Goal: Task Accomplishment & Management: Use online tool/utility

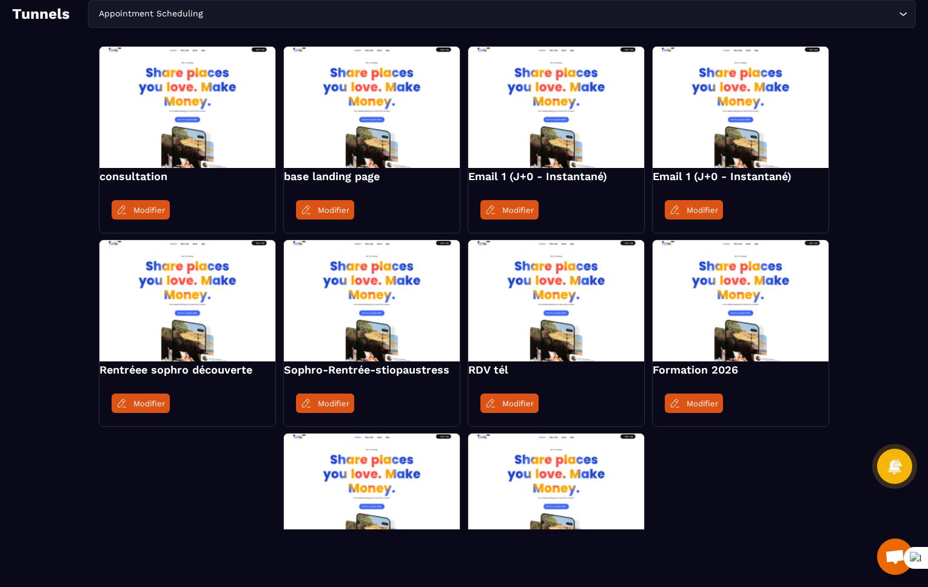
click at [267, 21] on div "Appointment Scheduling Loading..." at bounding box center [502, 14] width 828 height 28
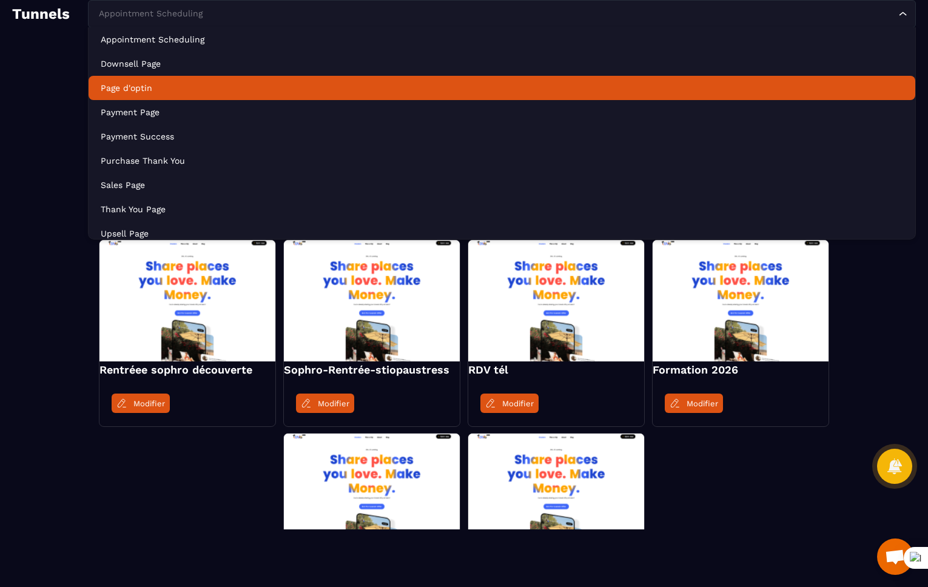
click at [198, 90] on p "Page d'optin" at bounding box center [502, 88] width 802 height 12
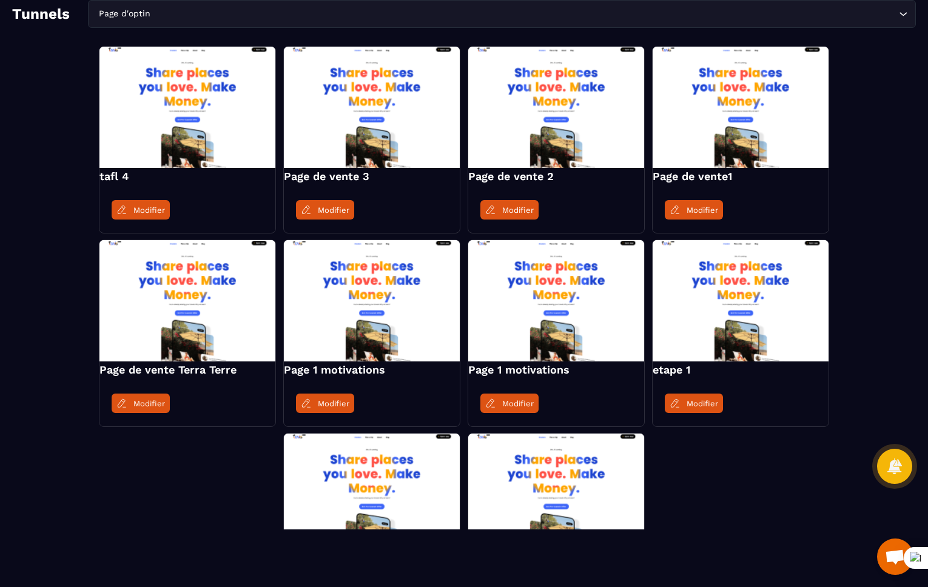
click at [229, 14] on input "Search for option" at bounding box center [524, 13] width 743 height 13
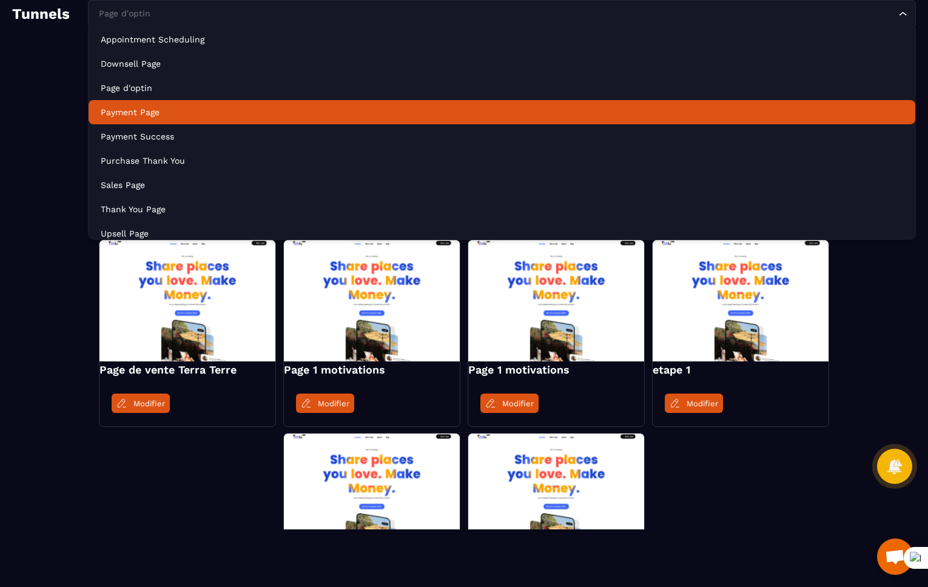
click at [182, 121] on li "Payment Page" at bounding box center [502, 112] width 826 height 24
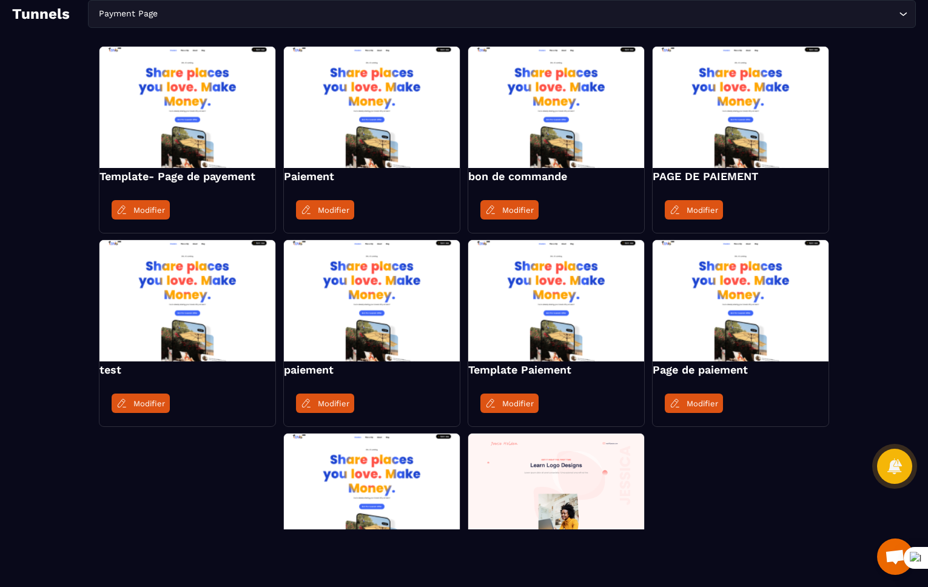
click at [347, 19] on input "Search for option" at bounding box center [527, 13] width 735 height 13
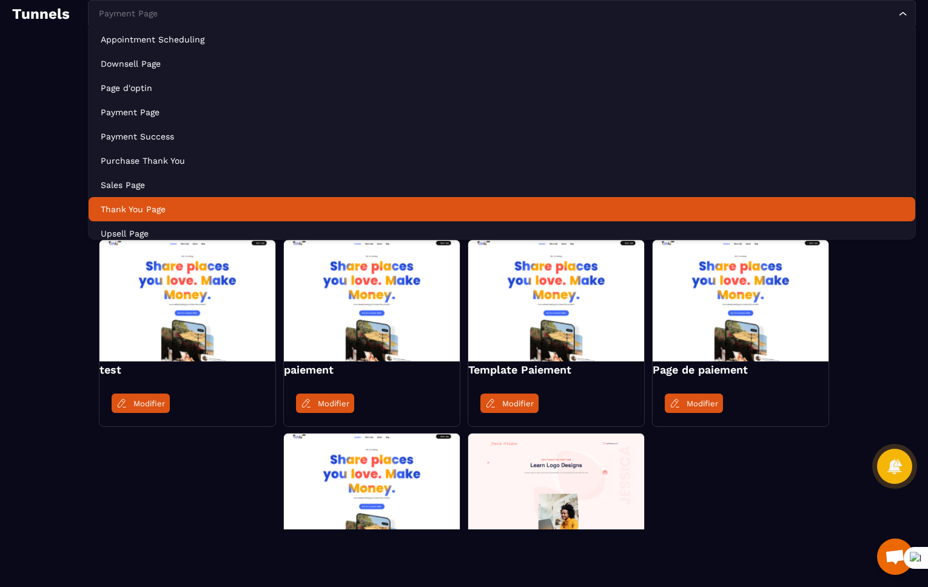
click at [141, 199] on li "Thank You Page" at bounding box center [502, 209] width 826 height 24
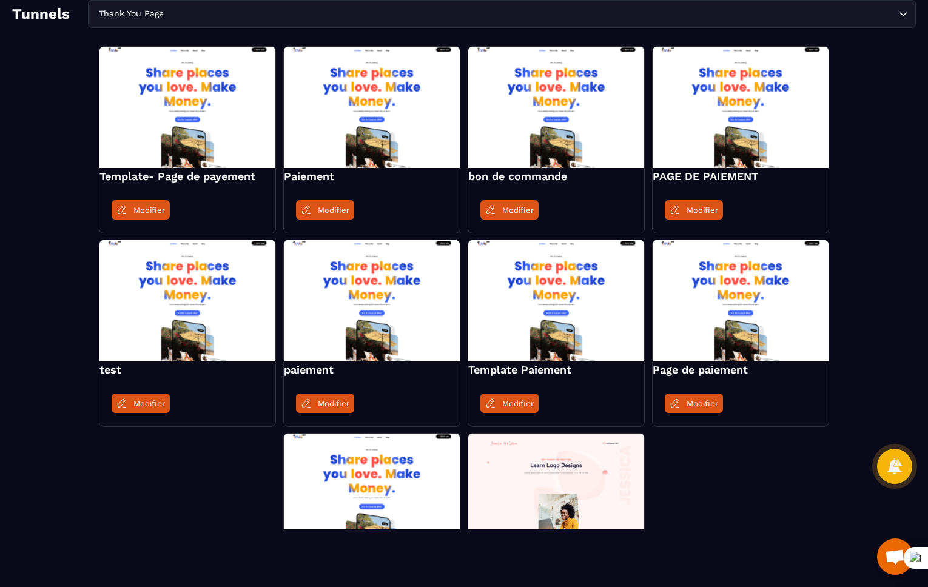
click at [47, 132] on div "Template- Page de payement Modifier Paiement Modifier bon de commande Modifier …" at bounding box center [463, 332] width 903 height 573
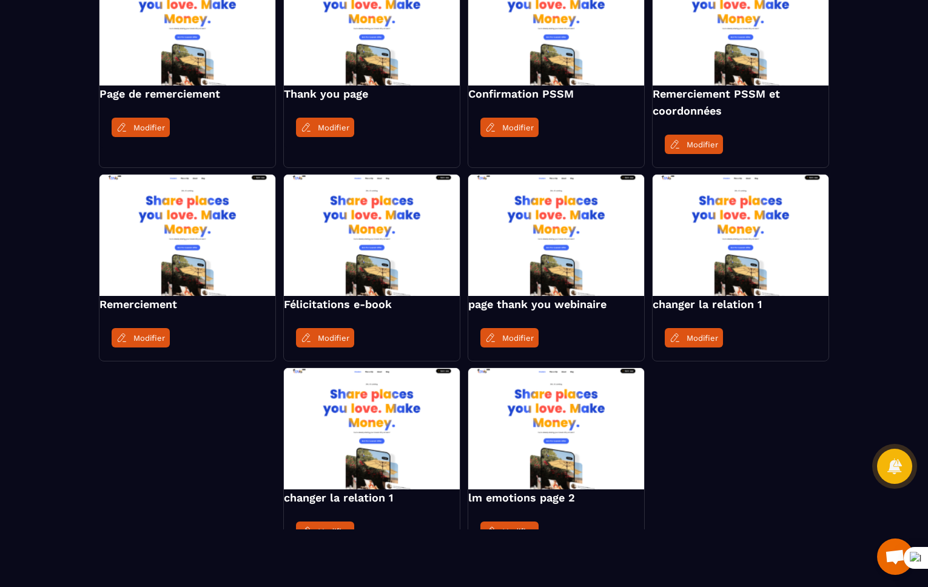
scroll to position [160, 0]
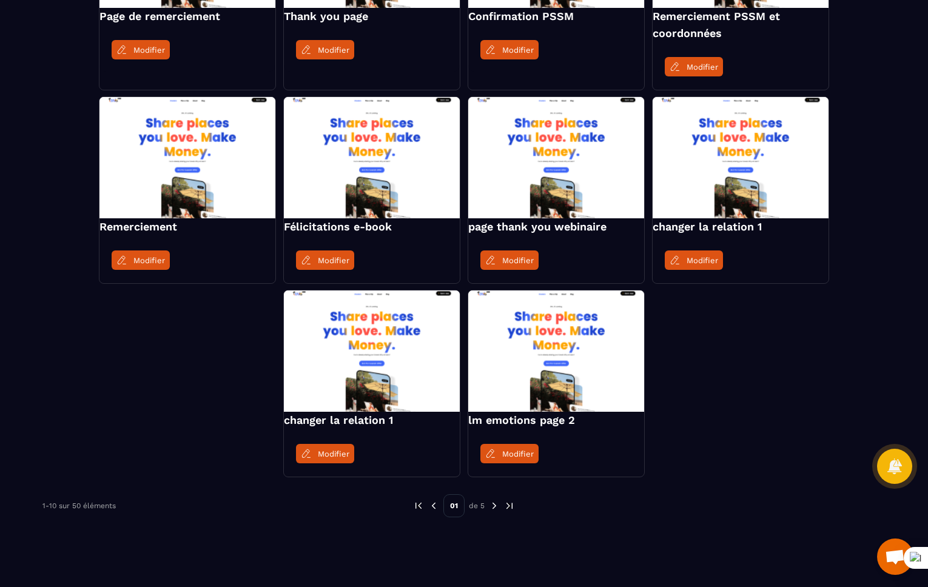
click at [495, 509] on img at bounding box center [494, 505] width 11 height 11
click at [495, 506] on img at bounding box center [494, 505] width 11 height 11
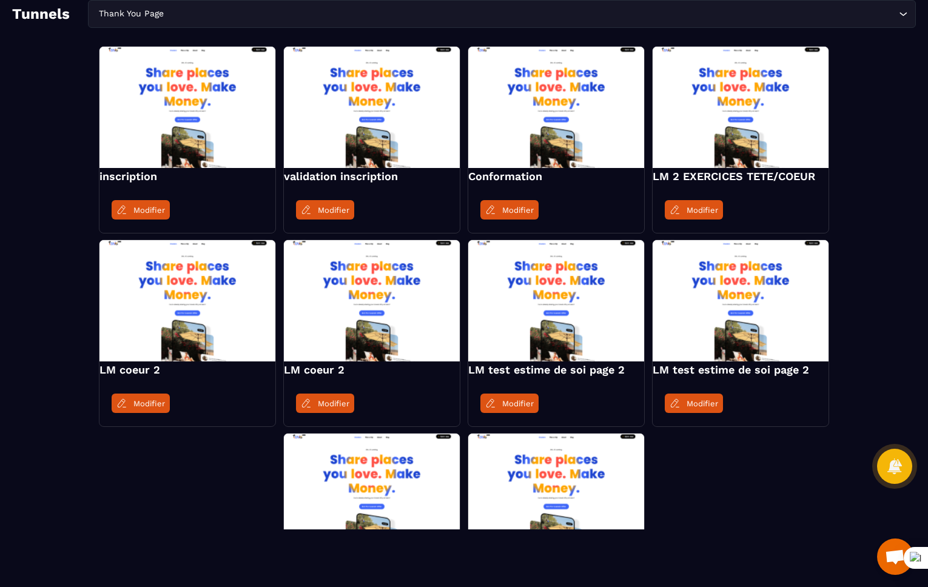
scroll to position [143, 0]
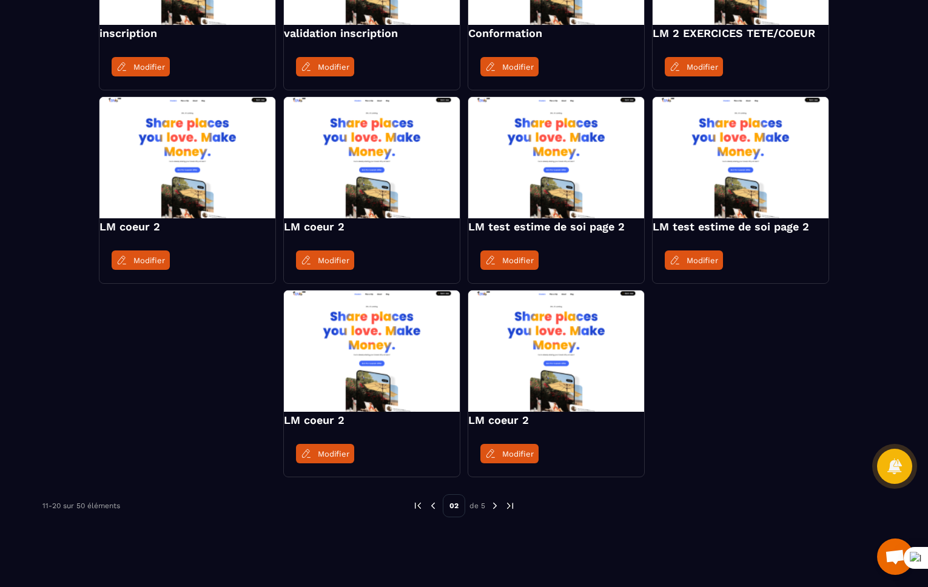
click at [492, 504] on img at bounding box center [494, 505] width 11 height 11
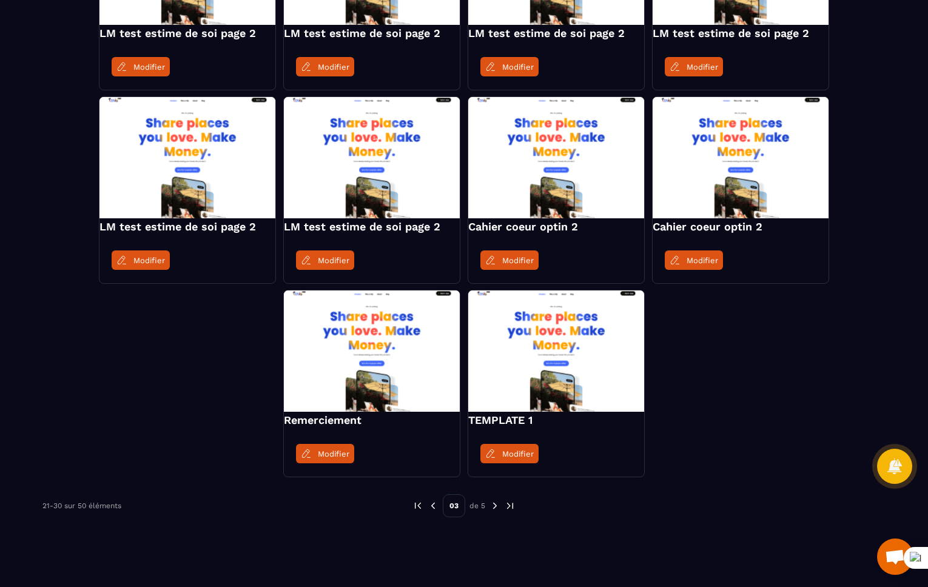
click at [494, 504] on img at bounding box center [494, 505] width 11 height 11
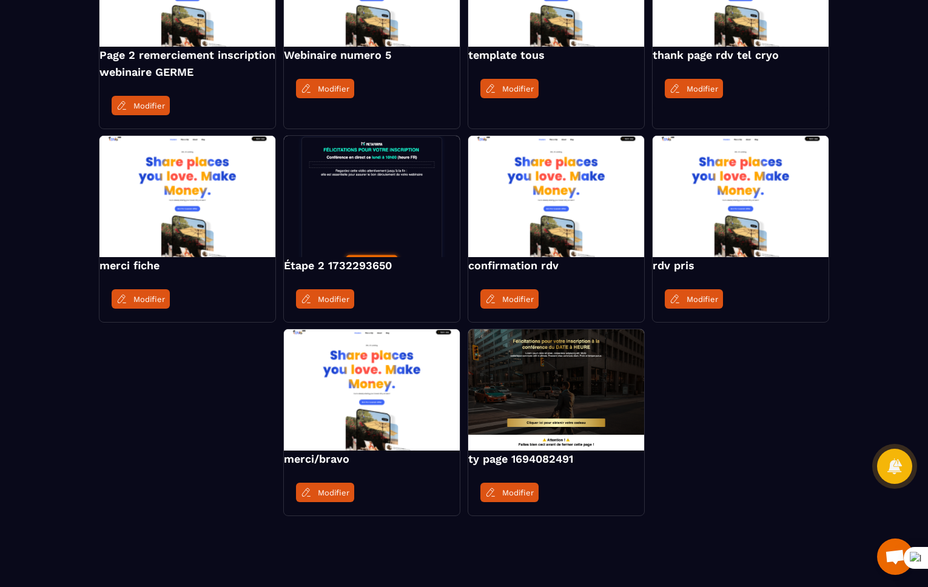
scroll to position [160, 0]
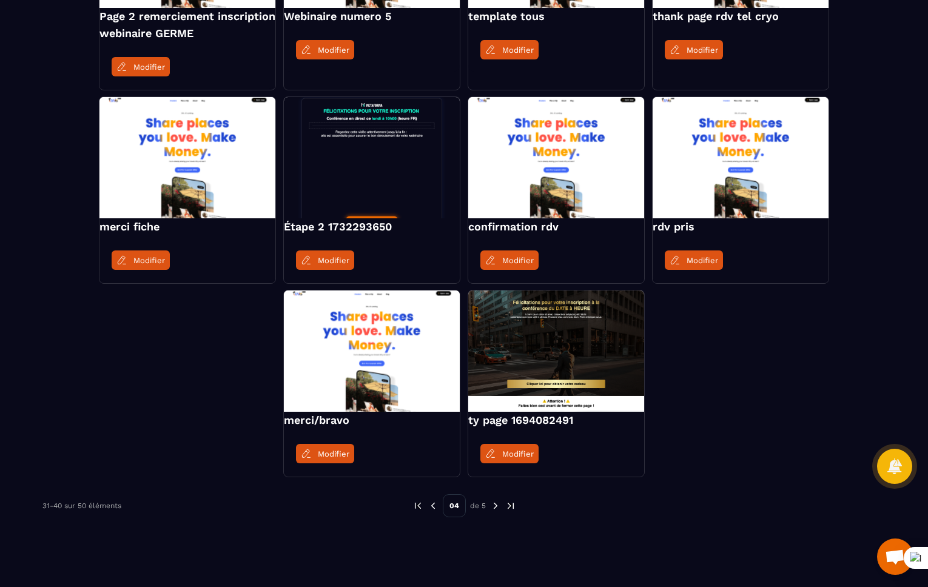
click at [415, 507] on img at bounding box center [417, 505] width 11 height 11
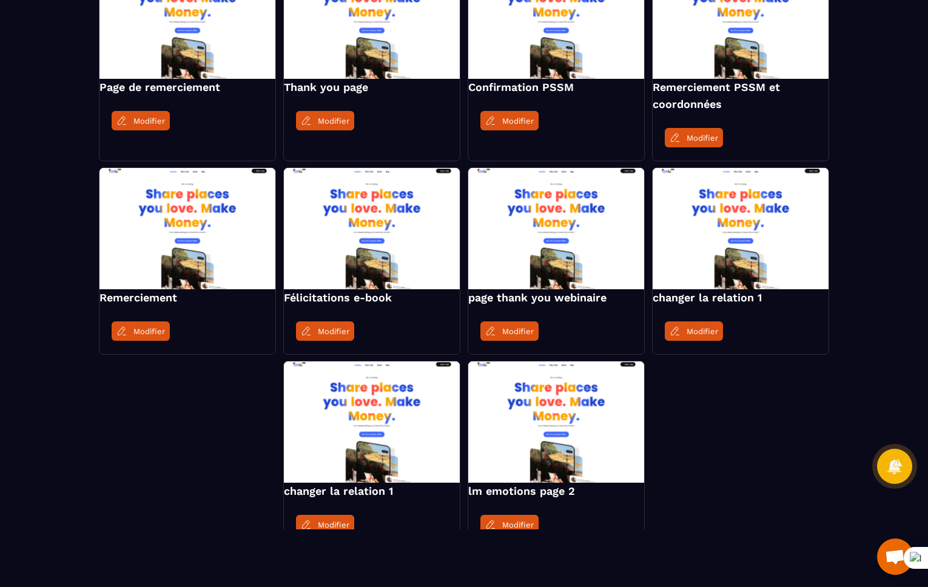
scroll to position [0, 0]
